Goal: Task Accomplishment & Management: Complete application form

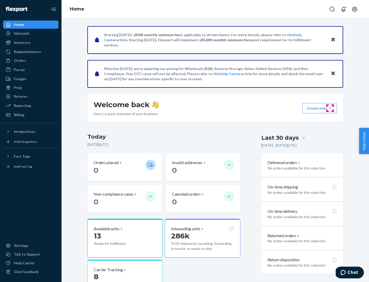
click at [330, 108] on button "Create new Create new inbound Create new order Create new product" at bounding box center [320, 108] width 35 height 10
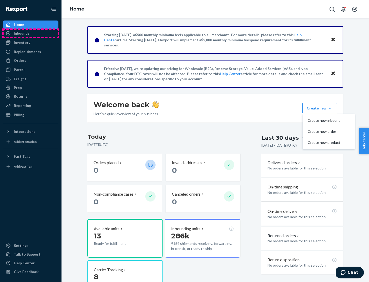
click at [31, 33] on div "Inbounds" at bounding box center [31, 33] width 54 height 7
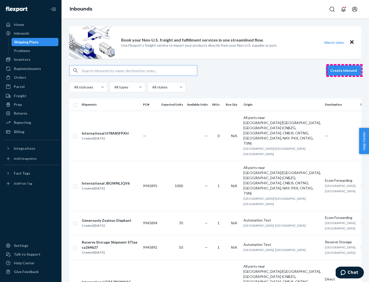
click at [345, 71] on button "Create inbound" at bounding box center [343, 70] width 35 height 10
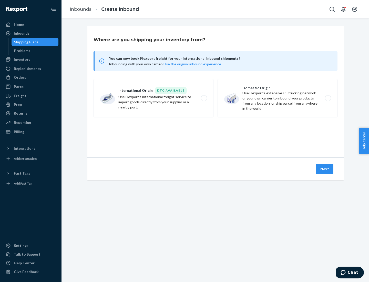
click at [278, 98] on label "Domestic Origin Use Flexport’s extensive US trucking network or your own carrie…" at bounding box center [278, 98] width 120 height 38
click at [328, 98] on input "Domestic Origin Use Flexport’s extensive US trucking network or your own carrie…" at bounding box center [329, 98] width 3 height 3
radio input "true"
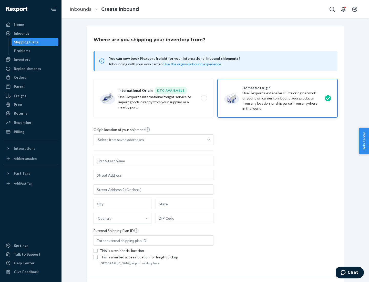
click at [120, 140] on div "Select from saved addresses" at bounding box center [121, 139] width 46 height 5
click at [98, 140] on input "Select from saved addresses" at bounding box center [98, 139] width 1 height 5
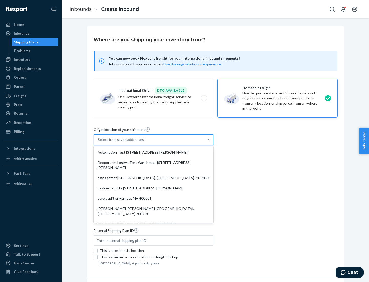
scroll to position [2, 0]
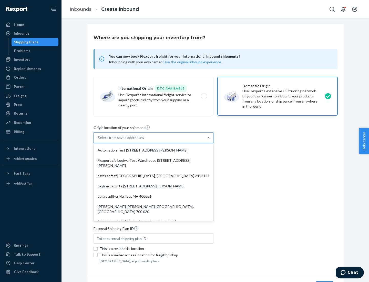
click at [154, 150] on div "Automation Test [STREET_ADDRESS][PERSON_NAME]" at bounding box center [154, 150] width 118 height 10
click at [98, 140] on input "option Automation Test [STREET_ADDRESS][PERSON_NAME]. 9 results available. Use …" at bounding box center [98, 137] width 1 height 5
type input "Automation Test"
type input "9th Floor"
type input "[GEOGRAPHIC_DATA]"
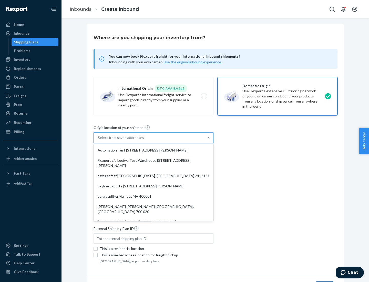
type input "CA"
type input "94104"
type input "[STREET_ADDRESS][PERSON_NAME]"
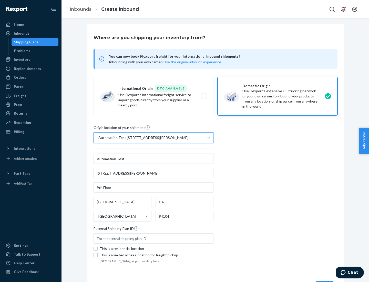
scroll to position [30, 0]
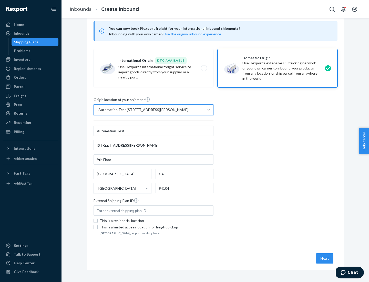
click at [325, 258] on button "Next" at bounding box center [324, 258] width 17 height 10
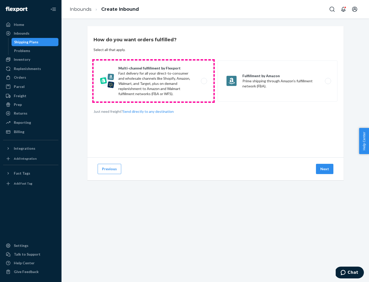
click at [154, 81] on label "Multi-channel fulfillment by Flexport Fast delivery for all your direct-to-cons…" at bounding box center [154, 81] width 120 height 41
click at [204, 81] on input "Multi-channel fulfillment by Flexport Fast delivery for all your direct-to-cons…" at bounding box center [205, 80] width 3 height 3
radio input "true"
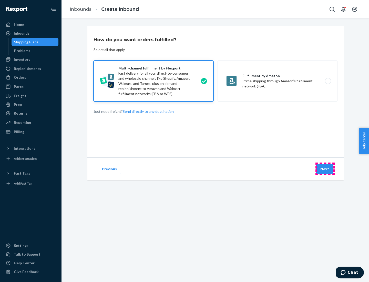
click at [325, 169] on button "Next" at bounding box center [324, 169] width 17 height 10
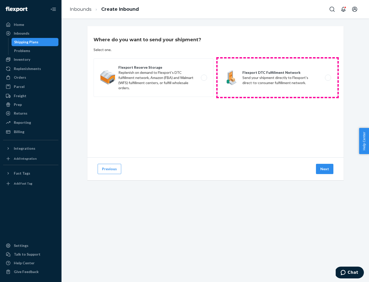
click at [278, 78] on label "Flexport DTC Fulfillment Network Send your shipment directly to Flexport's dire…" at bounding box center [278, 77] width 120 height 38
click at [328, 78] on input "Flexport DTC Fulfillment Network Send your shipment directly to Flexport's dire…" at bounding box center [329, 77] width 3 height 3
radio input "true"
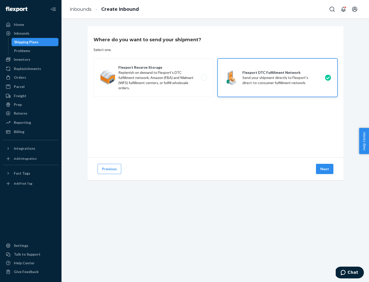
click at [325, 169] on button "Next" at bounding box center [324, 169] width 17 height 10
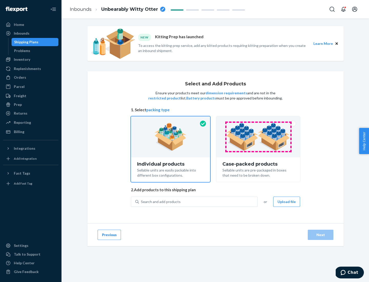
click at [258, 137] on img at bounding box center [258, 137] width 64 height 28
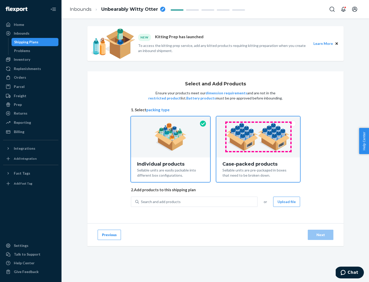
click at [258, 120] on input "Case-packed products Sellable units are pre-packaged in boxes that need to be b…" at bounding box center [258, 117] width 3 height 3
radio input "true"
radio input "false"
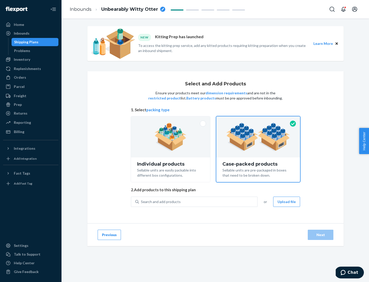
click at [198, 202] on div "Search and add products" at bounding box center [198, 201] width 118 height 9
click at [142, 202] on input "Search and add products" at bounding box center [141, 201] width 1 height 5
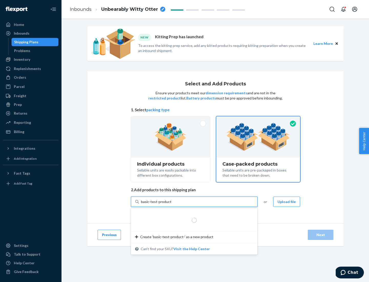
type input "basic-test-product-1"
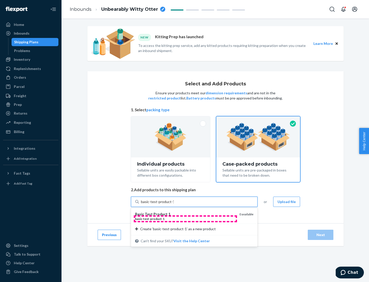
click at [185, 219] on div "basic - test - product - 1" at bounding box center [185, 219] width 100 height 4
click at [174, 204] on input "basic-test-product-1" at bounding box center [157, 201] width 33 height 5
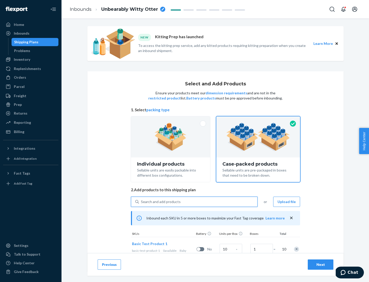
scroll to position [18, 0]
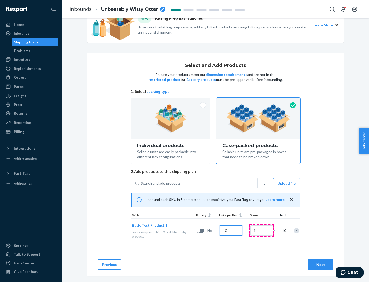
type input "10"
type input "7"
click at [321, 265] on div "Next" at bounding box center [320, 264] width 17 height 5
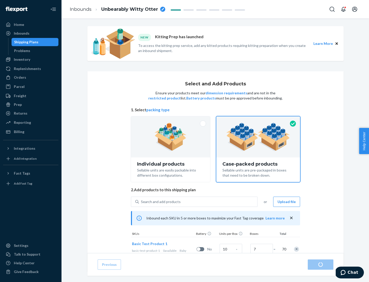
radio input "true"
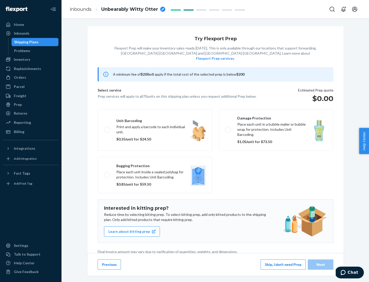
scroll to position [1, 0]
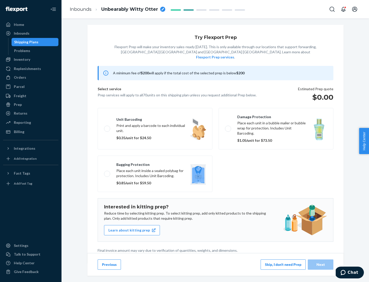
click at [155, 163] on label "Bagging protection Place each unit inside a sealed polybag for protection. Incl…" at bounding box center [155, 174] width 115 height 36
click at [107, 172] on input "Bagging protection Place each unit inside a sealed polybag for protection. Incl…" at bounding box center [105, 173] width 3 height 3
checkbox input "true"
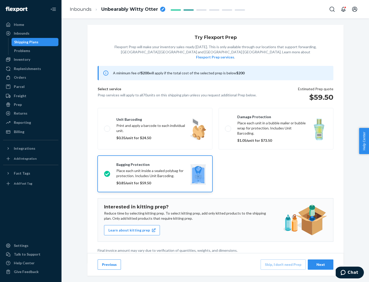
click at [321, 264] on div "Next" at bounding box center [320, 264] width 17 height 5
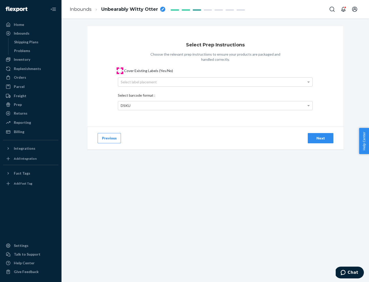
click at [120, 71] on input "Cover Existing Labels (Yes/No)" at bounding box center [120, 71] width 4 height 4
checkbox input "true"
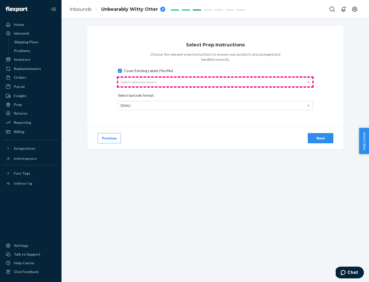
click at [215, 82] on div "Select label placement" at bounding box center [215, 82] width 194 height 9
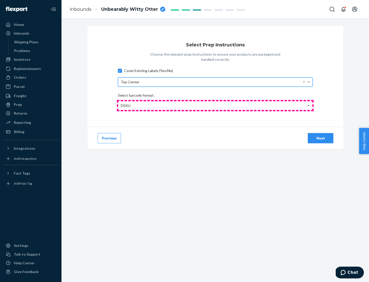
click at [215, 105] on div "DSKU" at bounding box center [215, 105] width 194 height 9
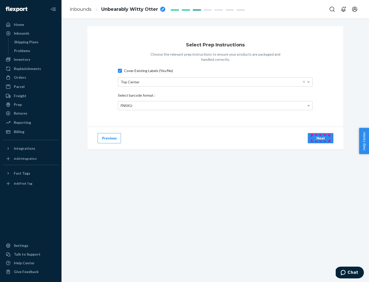
click at [321, 138] on div "Next" at bounding box center [320, 138] width 17 height 5
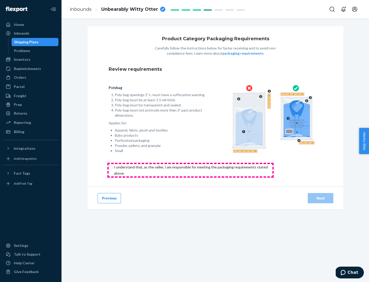
click at [190, 170] on input "checkbox" at bounding box center [194, 170] width 170 height 12
checkbox input "true"
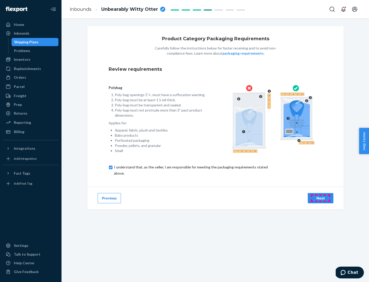
click at [321, 198] on div "Next" at bounding box center [320, 198] width 17 height 5
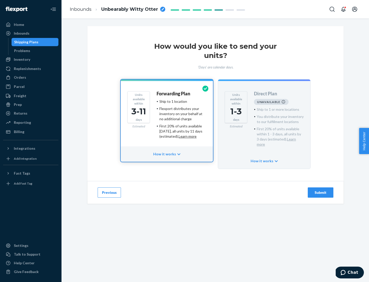
click at [174, 94] on h4 "Forwarding Plan" at bounding box center [174, 93] width 34 height 5
click at [321, 190] on div "Submit" at bounding box center [320, 192] width 17 height 5
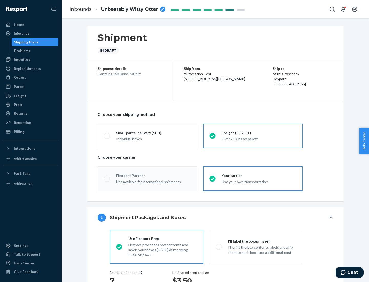
radio input "true"
radio input "false"
radio input "true"
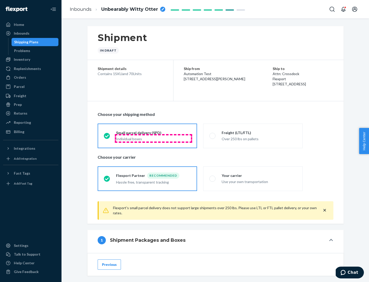
click at [154, 138] on div "Individual boxes" at bounding box center [153, 138] width 75 height 5
click at [107, 137] on input "Small parcel delivery (SPD) Individual boxes" at bounding box center [105, 135] width 3 height 3
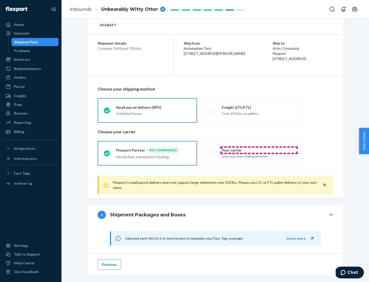
click at [259, 150] on div "Your carrier" at bounding box center [259, 150] width 75 height 5
click at [213, 152] on input "Your carrier Use your own transportation" at bounding box center [210, 153] width 3 height 3
radio input "true"
radio input "false"
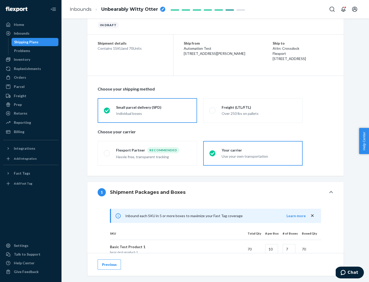
scroll to position [124, 0]
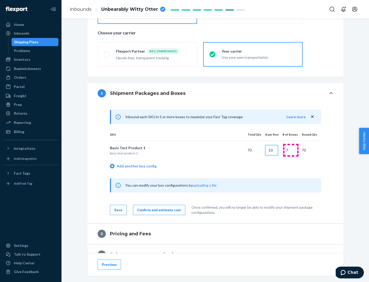
type input "10"
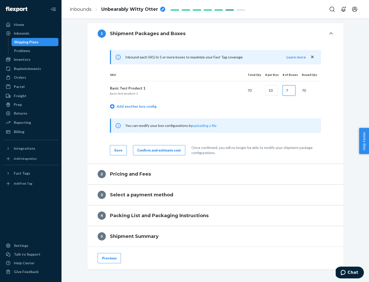
type input "7"
click at [158, 150] on div "Confirm and estimate cost" at bounding box center [159, 150] width 44 height 5
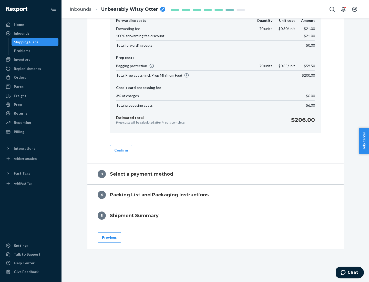
click at [121, 150] on button "Confirm" at bounding box center [121, 150] width 22 height 10
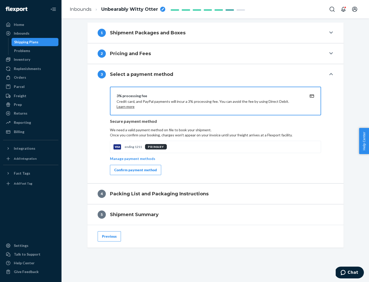
scroll to position [185, 0]
click at [135, 170] on div "Confirm payment method" at bounding box center [135, 169] width 43 height 5
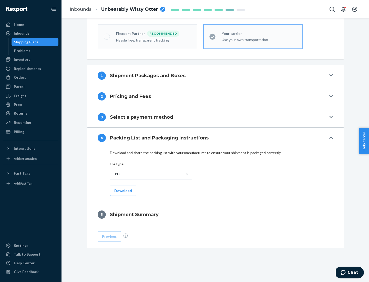
scroll to position [142, 0]
click at [123, 190] on button "Download" at bounding box center [123, 191] width 26 height 10
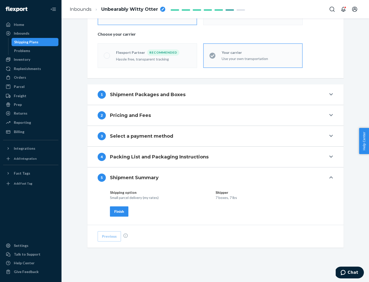
scroll to position [123, 0]
